Goal: Ask a question: Seek information or help from site administrators or community

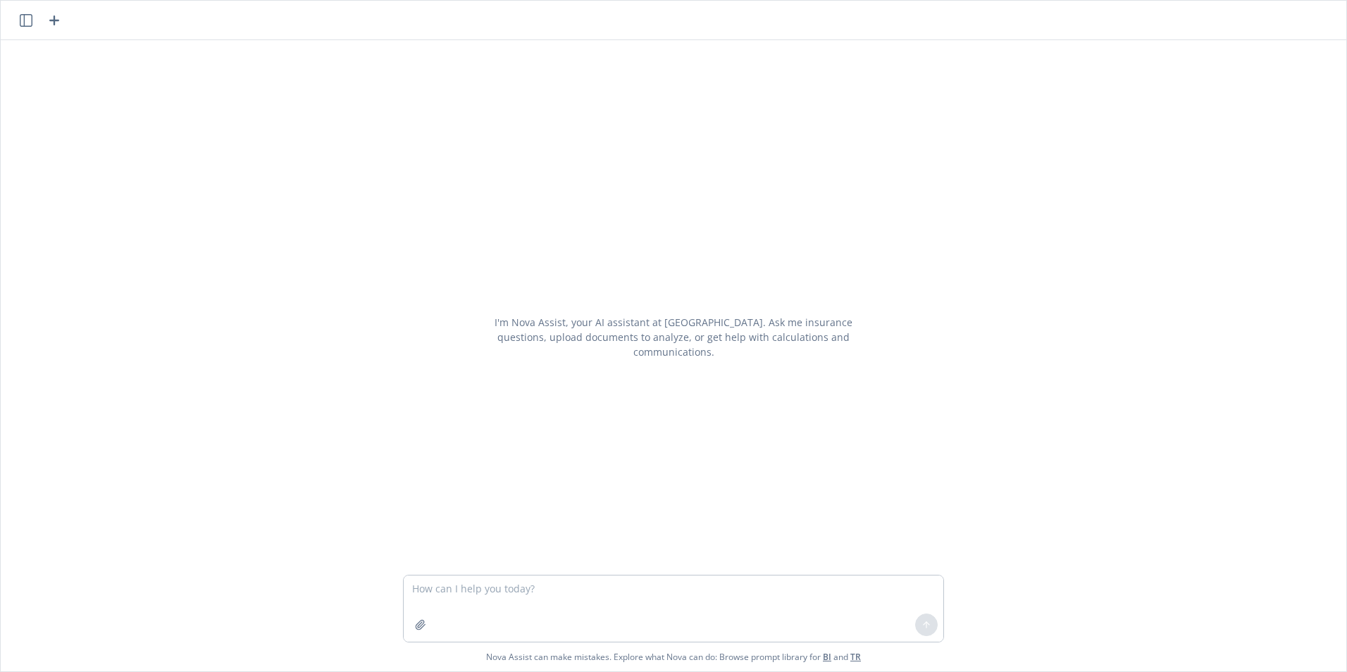
click at [530, 605] on textarea at bounding box center [674, 609] width 540 height 66
type textarea "Is a 401k late remittance an operational or administrative error?"
